Goal: Find specific page/section: Find specific page/section

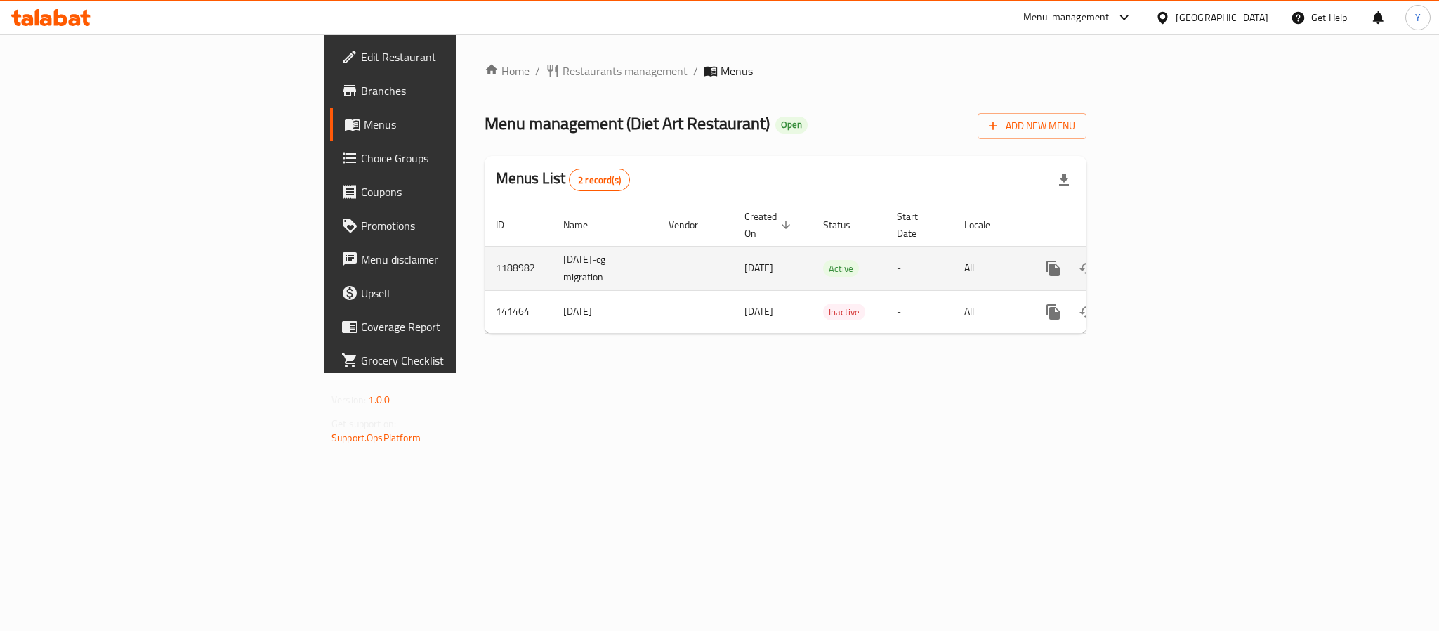
click at [1163, 260] on icon "enhanced table" at bounding box center [1154, 268] width 17 height 17
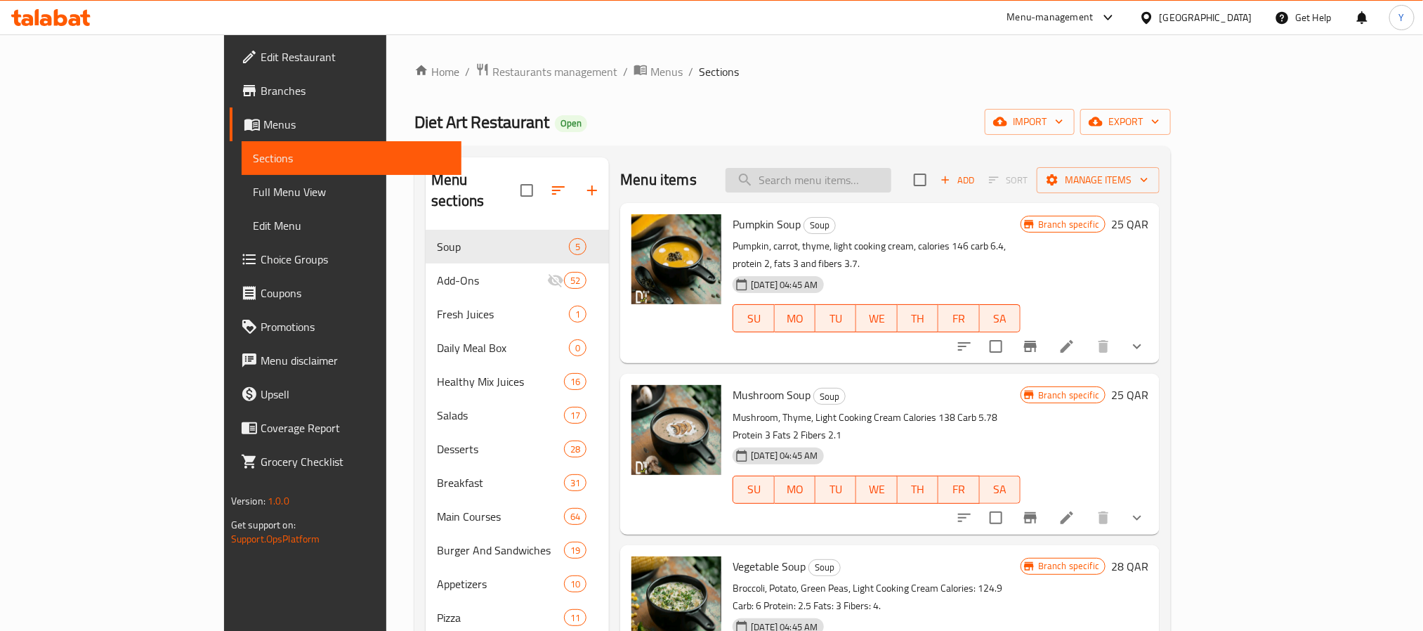
click at [891, 177] on input "search" at bounding box center [808, 180] width 166 height 25
click at [877, 184] on input "search" at bounding box center [808, 180] width 166 height 25
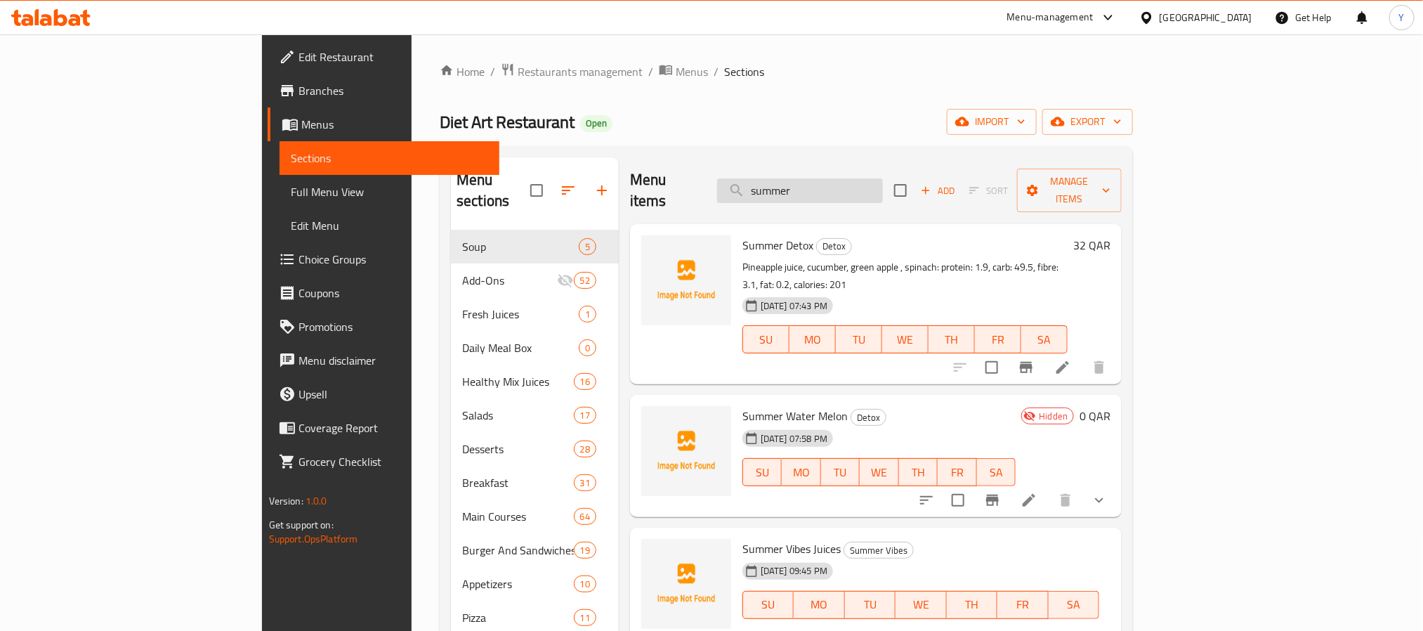
type input "summer"
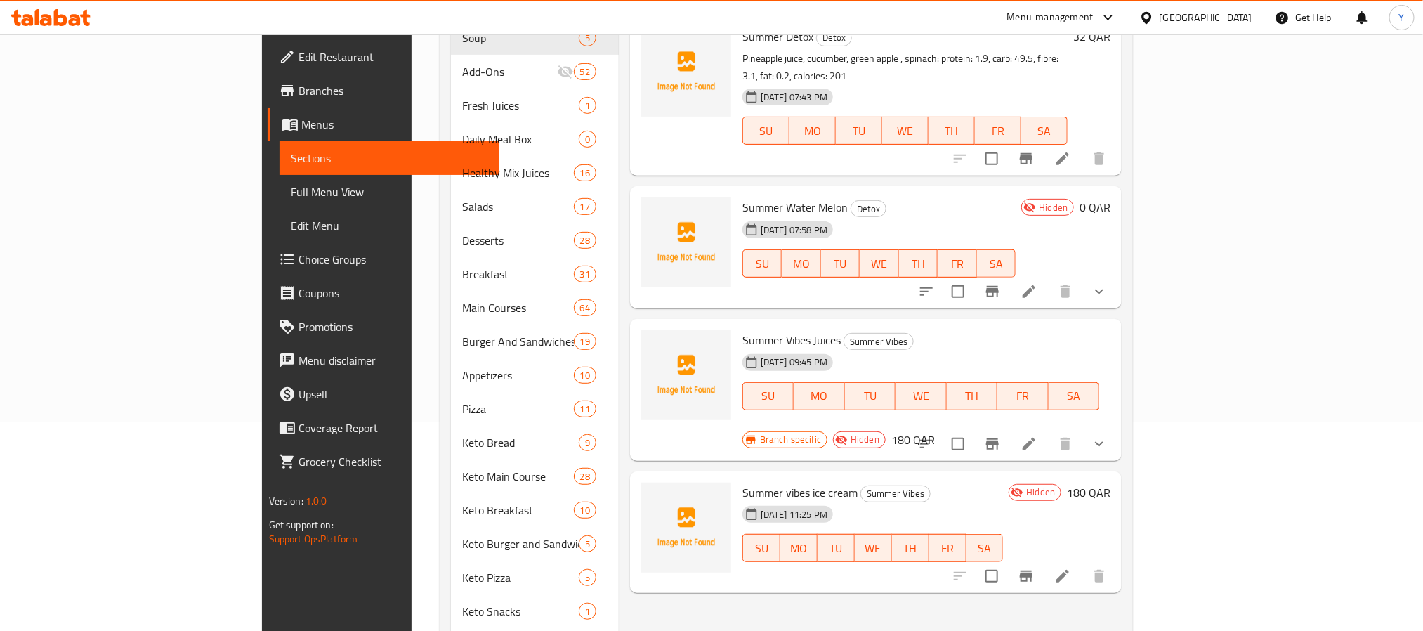
scroll to position [211, 0]
click at [780, 480] on span "Summer vibes ice cream" at bounding box center [799, 490] width 115 height 21
copy h6 "Summer vibes ice cream"
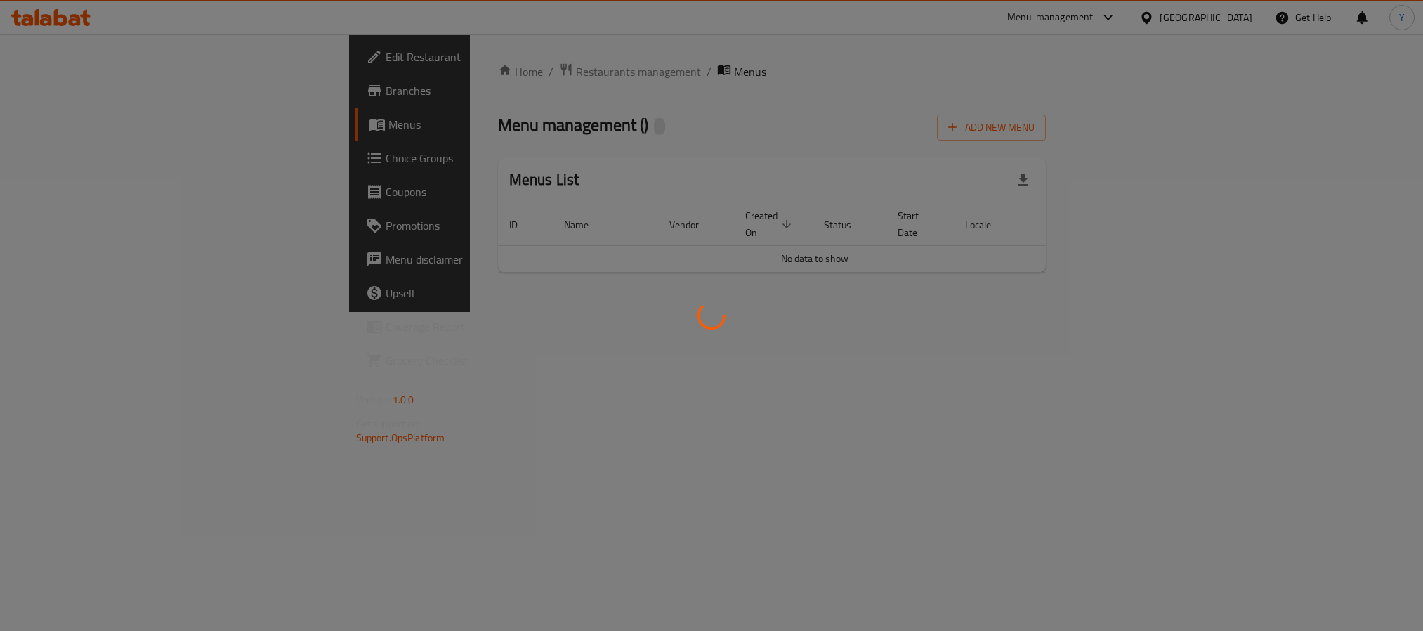
scroll to position [42, 0]
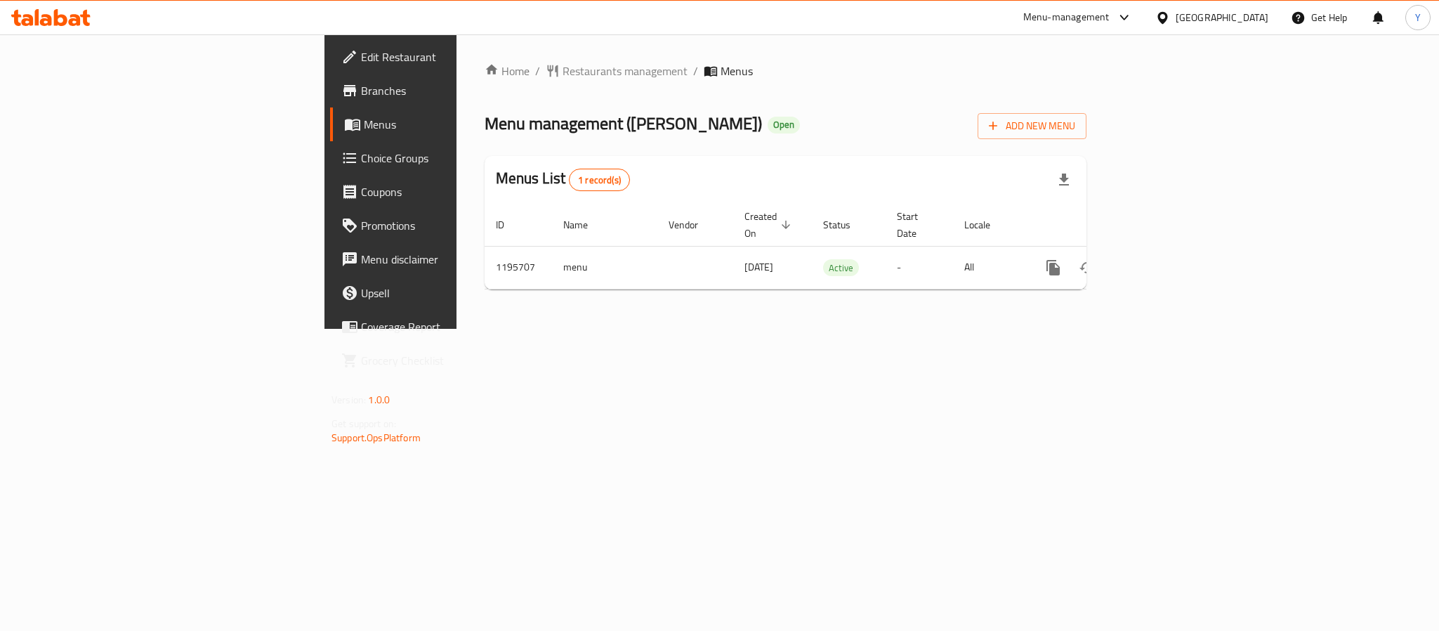
click at [361, 93] on span "Branches" at bounding box center [457, 90] width 192 height 17
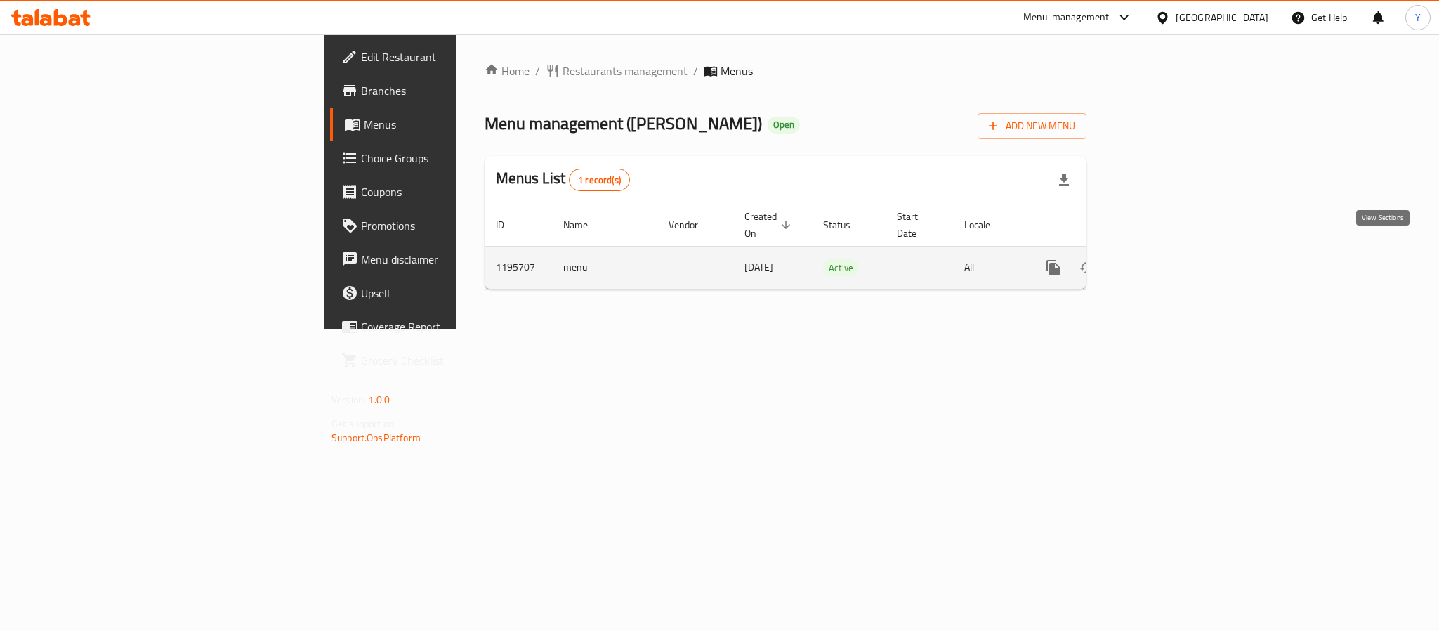
click at [1163, 259] on icon "enhanced table" at bounding box center [1154, 267] width 17 height 17
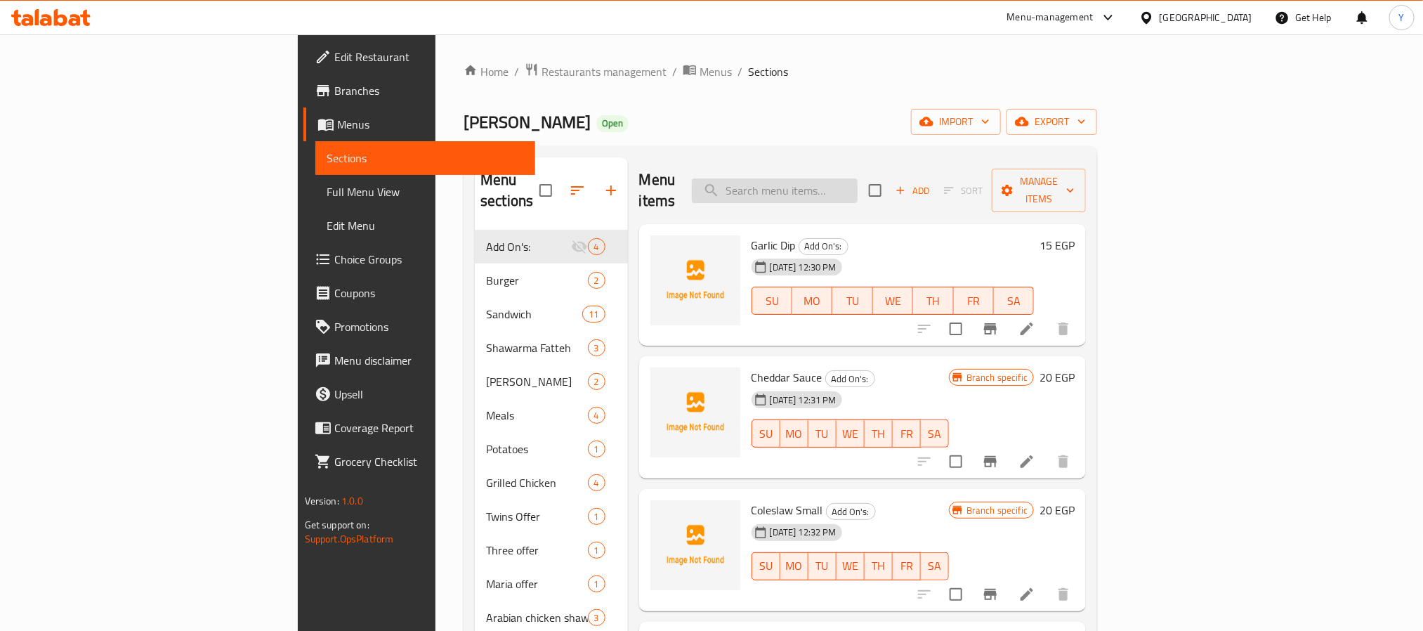
click at [858, 186] on input "search" at bounding box center [775, 190] width 166 height 25
paste input "عرض لمه الصحاب"
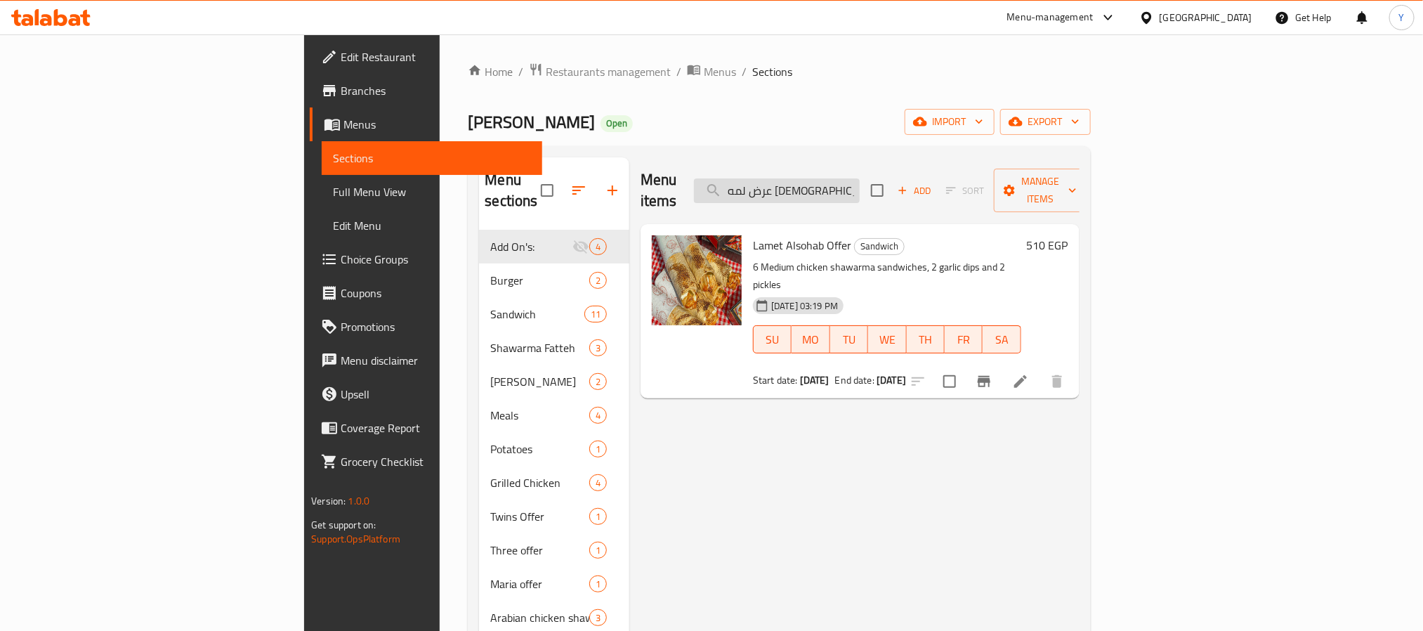
drag, startPoint x: 976, startPoint y: 190, endPoint x: 949, endPoint y: 188, distance: 27.4
click at [976, 188] on div "Menu items عرض لمه الصحاب Add Sort Manage items" at bounding box center [859, 190] width 439 height 67
click at [860, 188] on input "عرض لمه الصحاب" at bounding box center [777, 190] width 166 height 25
paste input "لصيف"
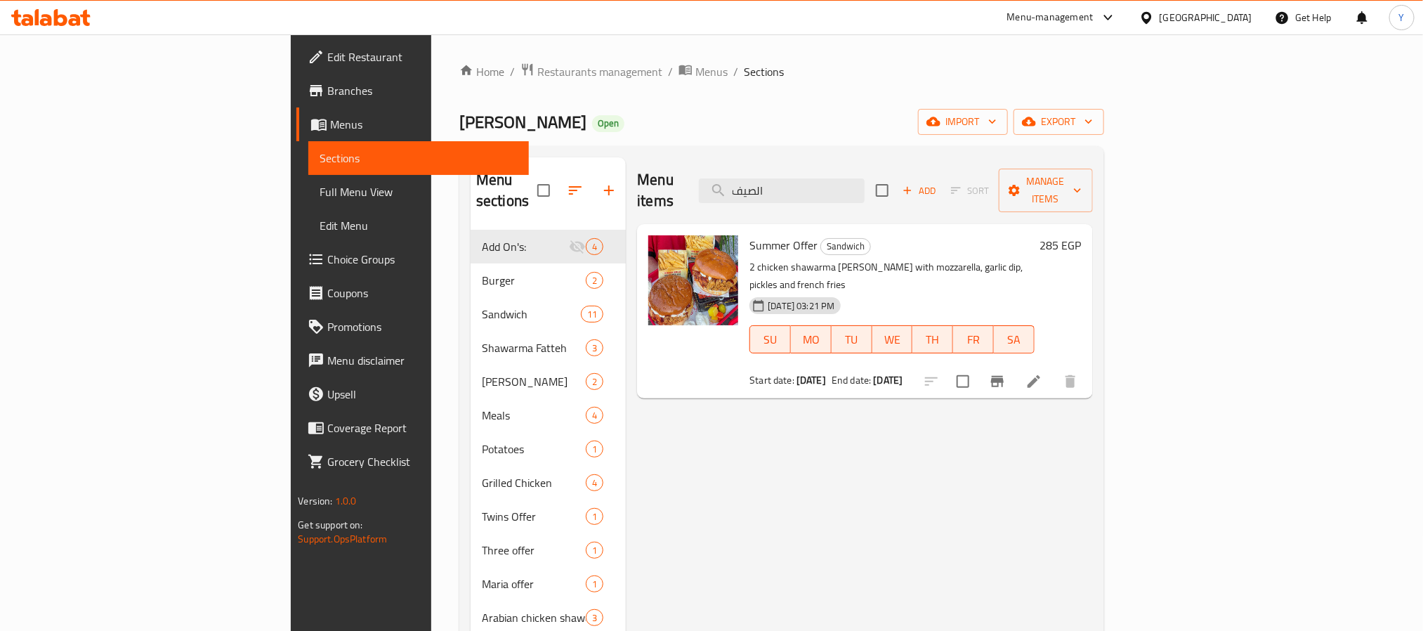
type input "الصيف"
drag, startPoint x: 757, startPoint y: 251, endPoint x: 892, endPoint y: 247, distance: 134.9
click at [892, 258] on p "2 chicken shawarma maria with mozzarella, garlic dip, pickles and french fries" at bounding box center [891, 275] width 284 height 35
